Goal: Check status: Check status

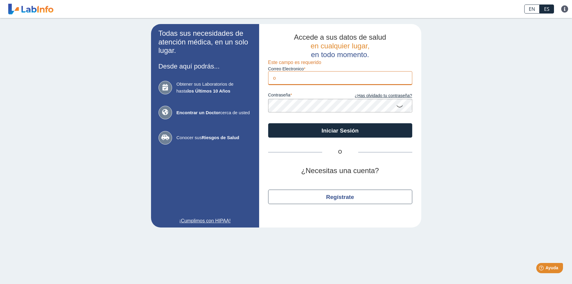
type input "[EMAIL_ADDRESS][DOMAIN_NAME]"
click at [268, 123] on button "Iniciar Sesión" at bounding box center [340, 130] width 144 height 14
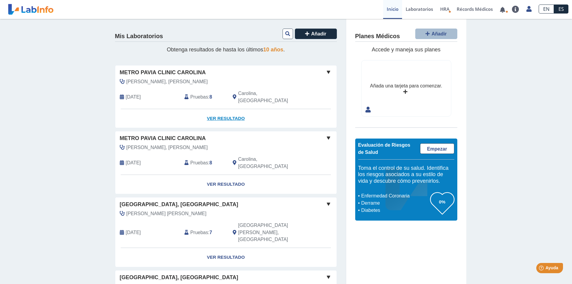
click at [226, 110] on link "Ver Resultado" at bounding box center [225, 118] width 221 height 19
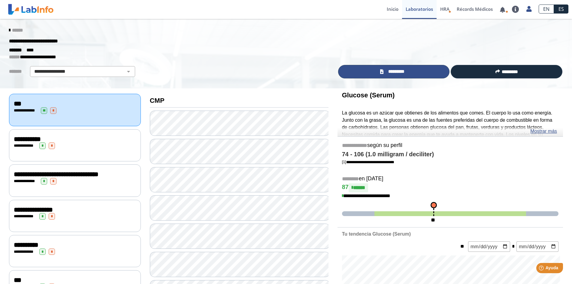
click at [396, 71] on span "*********" at bounding box center [396, 71] width 22 height 7
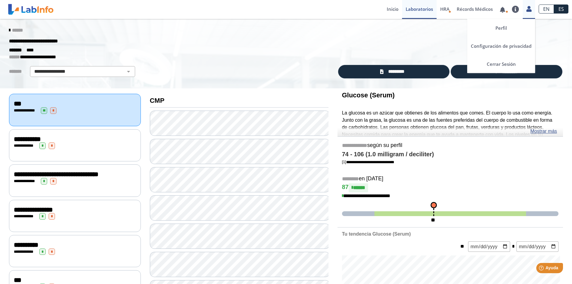
click at [530, 9] on icon at bounding box center [528, 9] width 5 height 5
click at [504, 65] on link "Cerrar Sesión" at bounding box center [501, 64] width 68 height 18
